Goal: Task Accomplishment & Management: Use online tool/utility

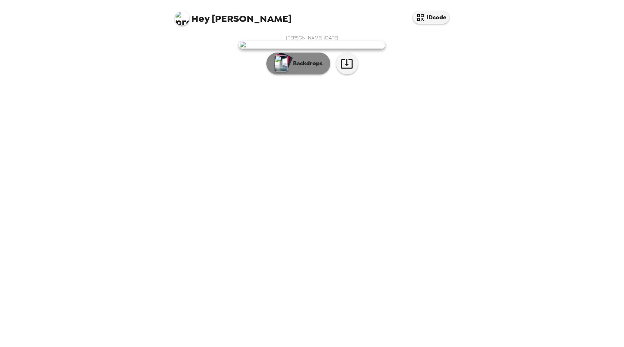
click at [301, 68] on p "Backdrops" at bounding box center [305, 63] width 33 height 9
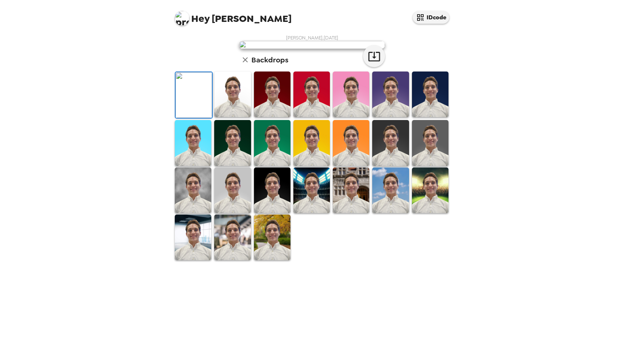
scroll to position [100, 0]
click at [206, 260] on img at bounding box center [193, 238] width 36 height 46
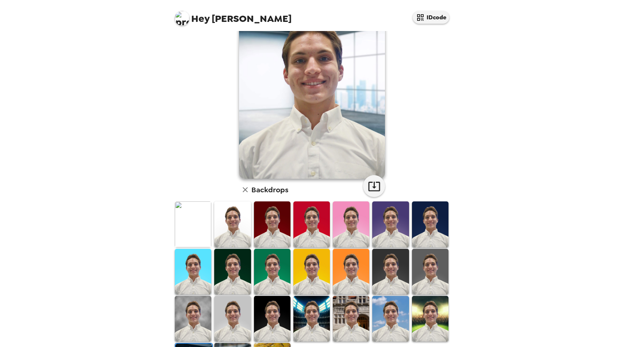
scroll to position [46, 0]
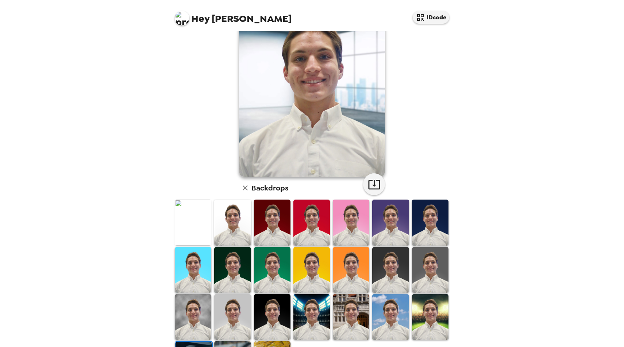
click at [224, 218] on img at bounding box center [232, 223] width 36 height 46
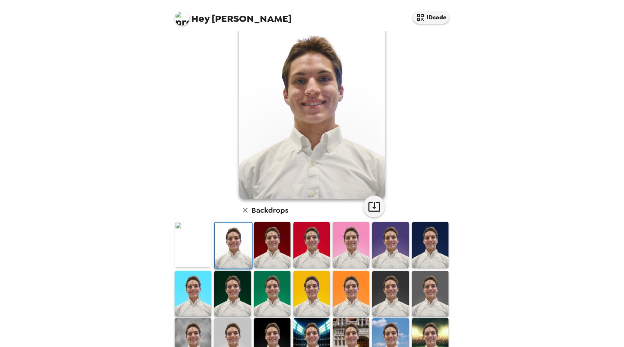
scroll to position [17, 0]
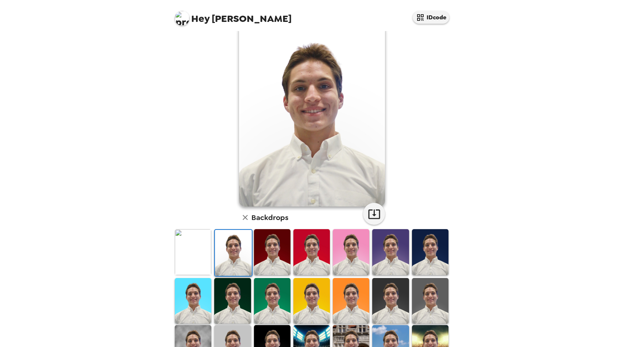
click at [270, 246] on img at bounding box center [272, 252] width 36 height 46
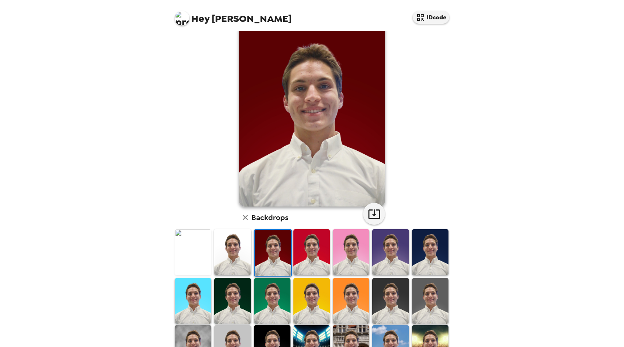
click at [314, 247] on img at bounding box center [311, 252] width 36 height 46
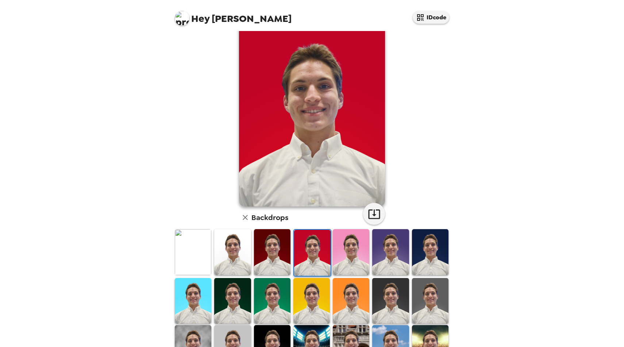
click at [350, 247] on img at bounding box center [351, 252] width 36 height 46
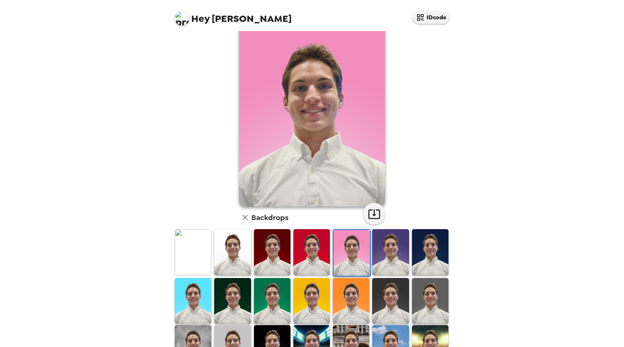
click at [390, 250] on img at bounding box center [390, 252] width 36 height 46
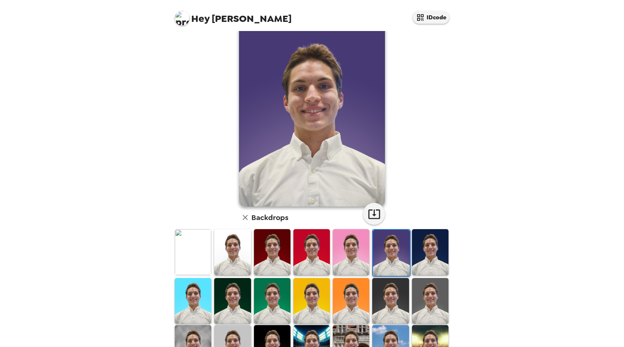
click at [428, 248] on img at bounding box center [430, 252] width 36 height 46
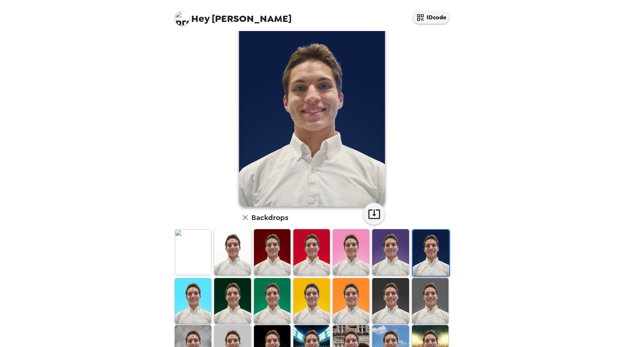
click at [199, 259] on img at bounding box center [193, 252] width 36 height 46
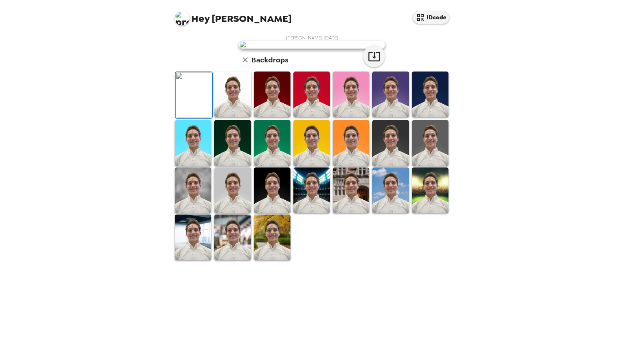
scroll to position [49, 0]
click at [418, 166] on img at bounding box center [430, 143] width 36 height 46
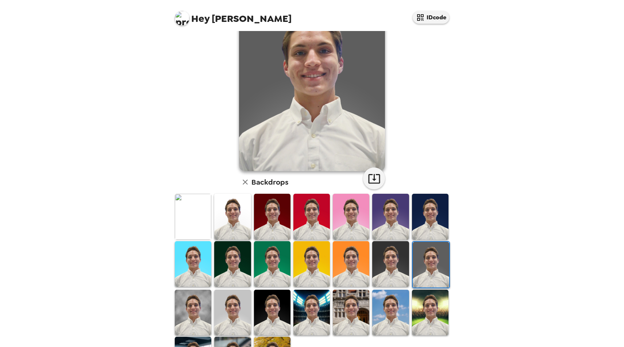
scroll to position [64, 0]
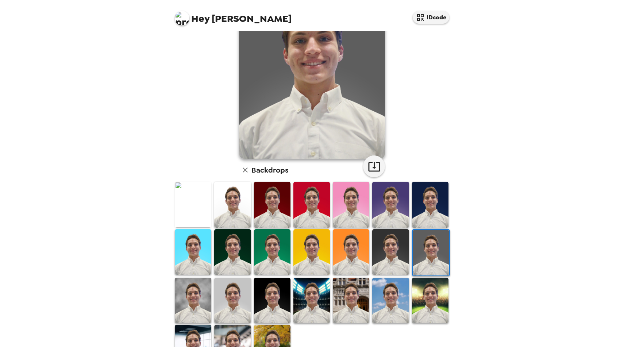
click at [426, 299] on img at bounding box center [430, 301] width 36 height 46
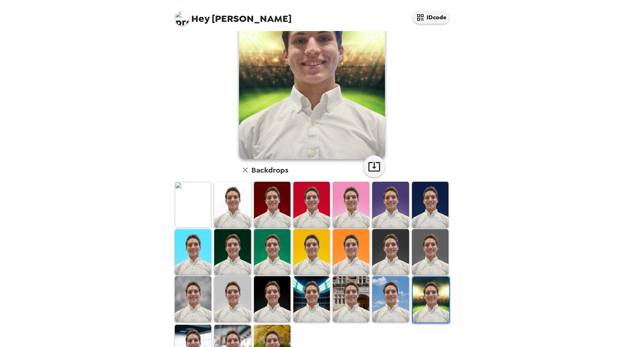
click at [397, 293] on img at bounding box center [390, 299] width 36 height 46
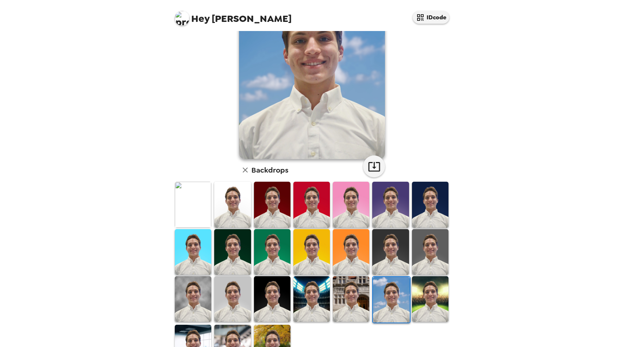
click at [362, 299] on img at bounding box center [351, 299] width 36 height 46
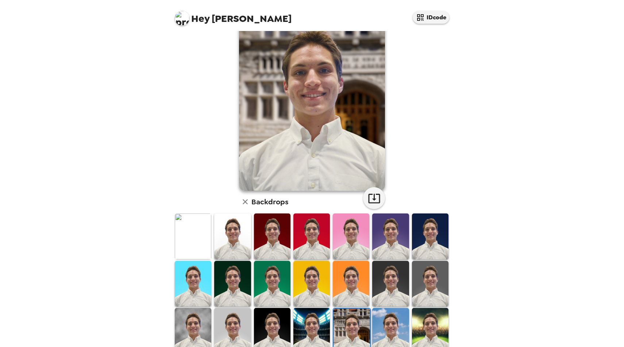
scroll to position [24, 0]
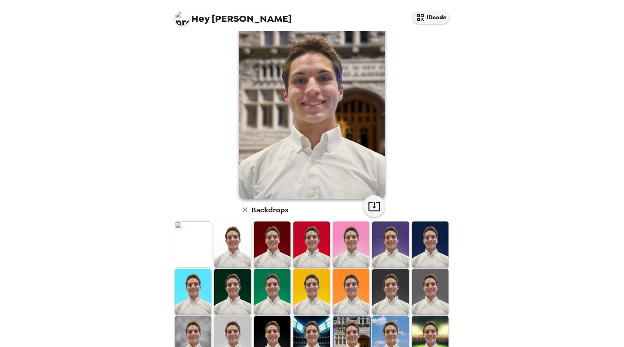
click at [315, 327] on img at bounding box center [311, 339] width 36 height 46
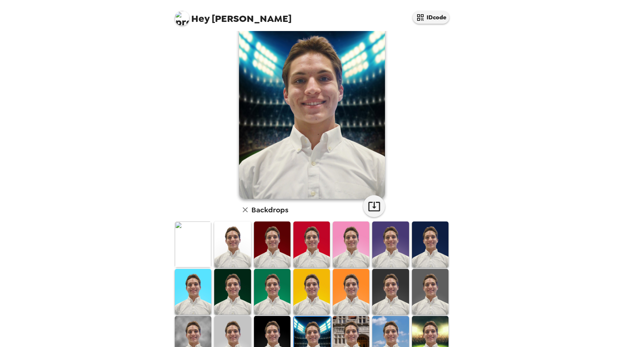
click at [268, 340] on img at bounding box center [272, 339] width 36 height 46
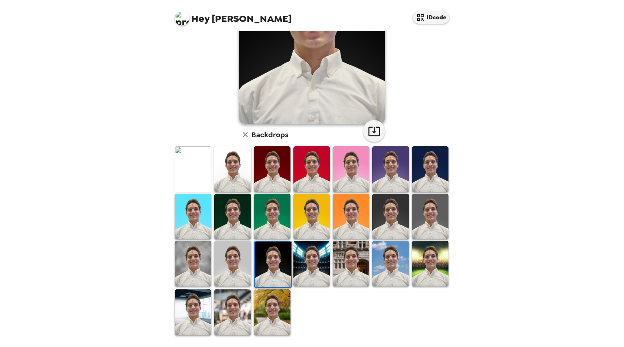
click at [261, 326] on img at bounding box center [272, 312] width 36 height 46
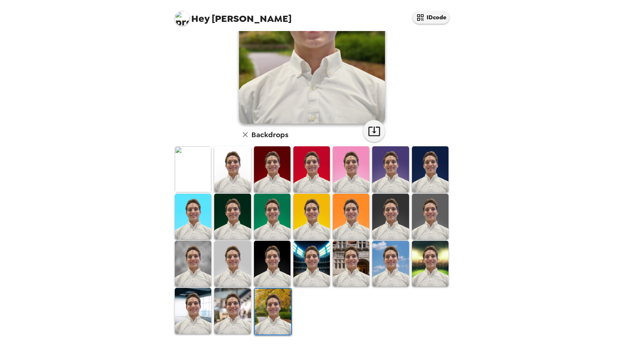
click at [237, 306] on img at bounding box center [232, 311] width 36 height 46
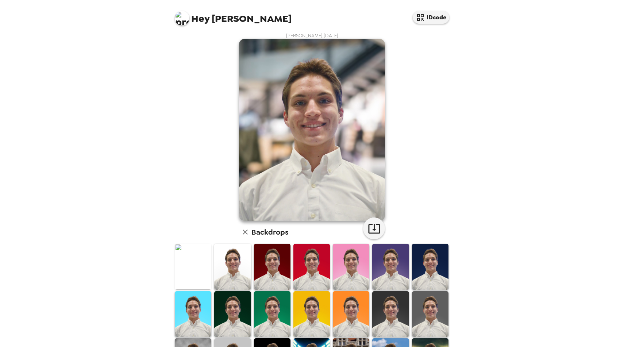
scroll to position [1, 0]
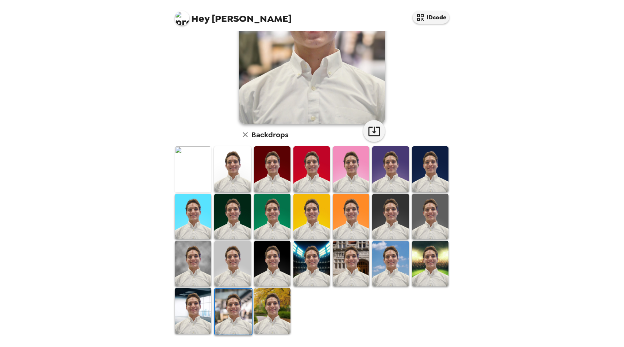
click at [193, 301] on img at bounding box center [193, 311] width 36 height 46
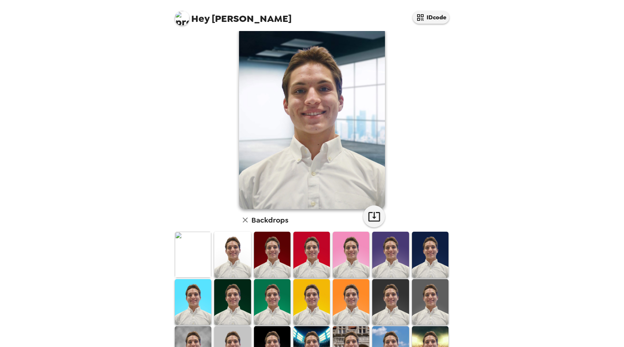
scroll to position [0, 0]
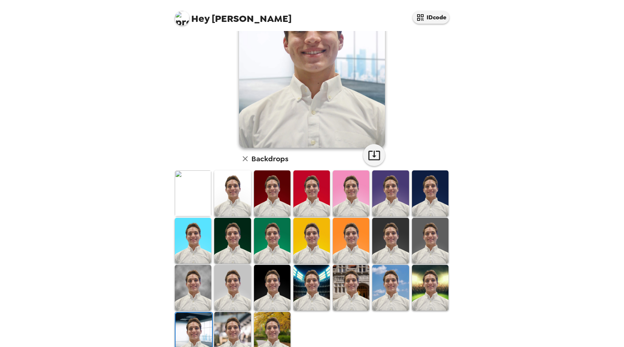
click at [204, 297] on img at bounding box center [193, 288] width 36 height 46
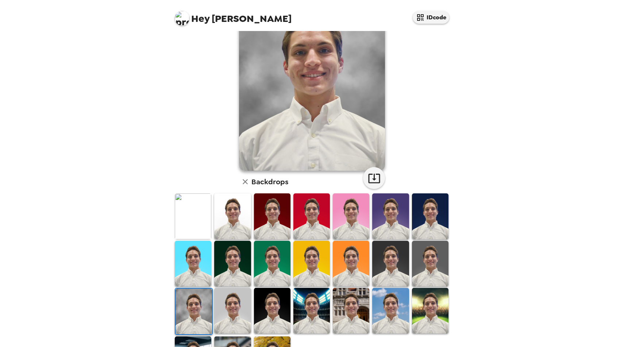
scroll to position [52, 0]
click at [236, 307] on img at bounding box center [232, 311] width 36 height 46
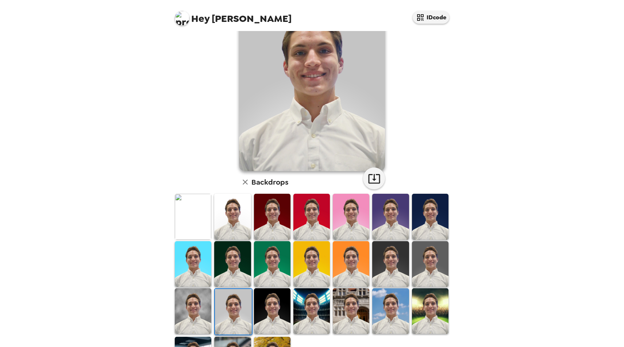
click at [208, 310] on img at bounding box center [193, 311] width 36 height 46
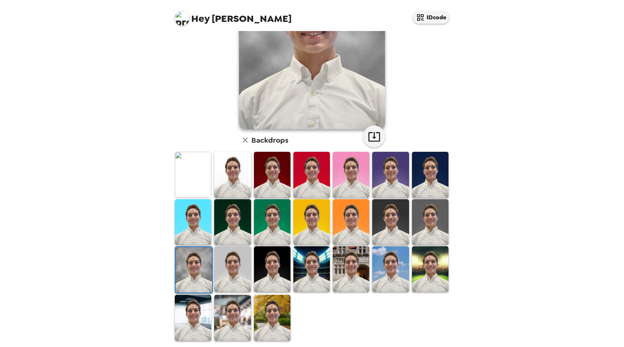
click at [222, 335] on img at bounding box center [232, 318] width 36 height 46
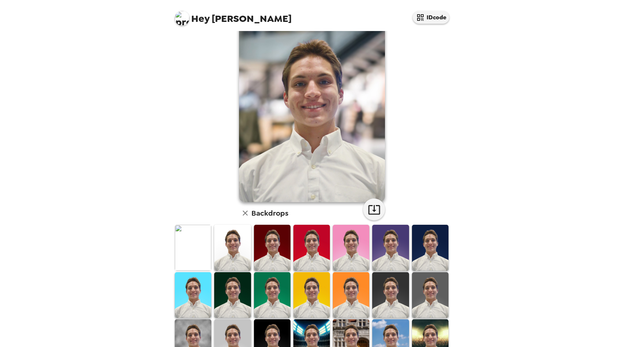
scroll to position [30, 0]
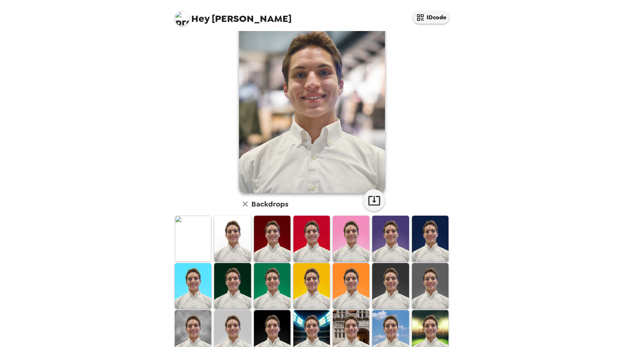
click at [195, 328] on img at bounding box center [193, 333] width 36 height 46
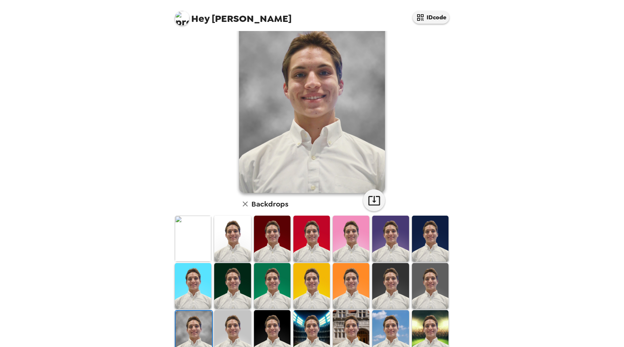
click at [365, 192] on img at bounding box center [312, 102] width 146 height 182
click at [372, 197] on icon "button" at bounding box center [374, 200] width 12 height 9
click at [247, 204] on icon "button" at bounding box center [245, 204] width 9 height 9
